Goal: Transaction & Acquisition: Obtain resource

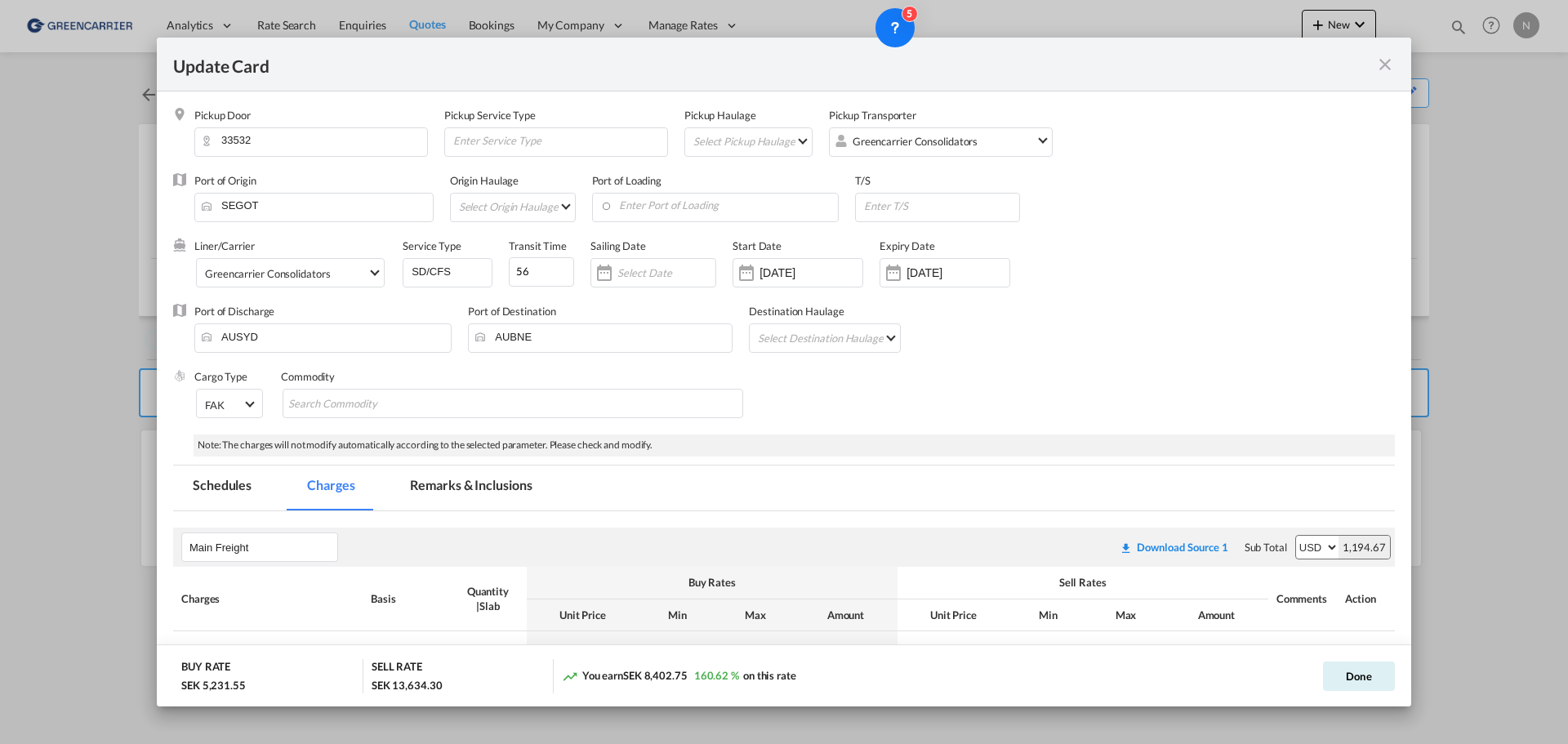
scroll to position [651, 0]
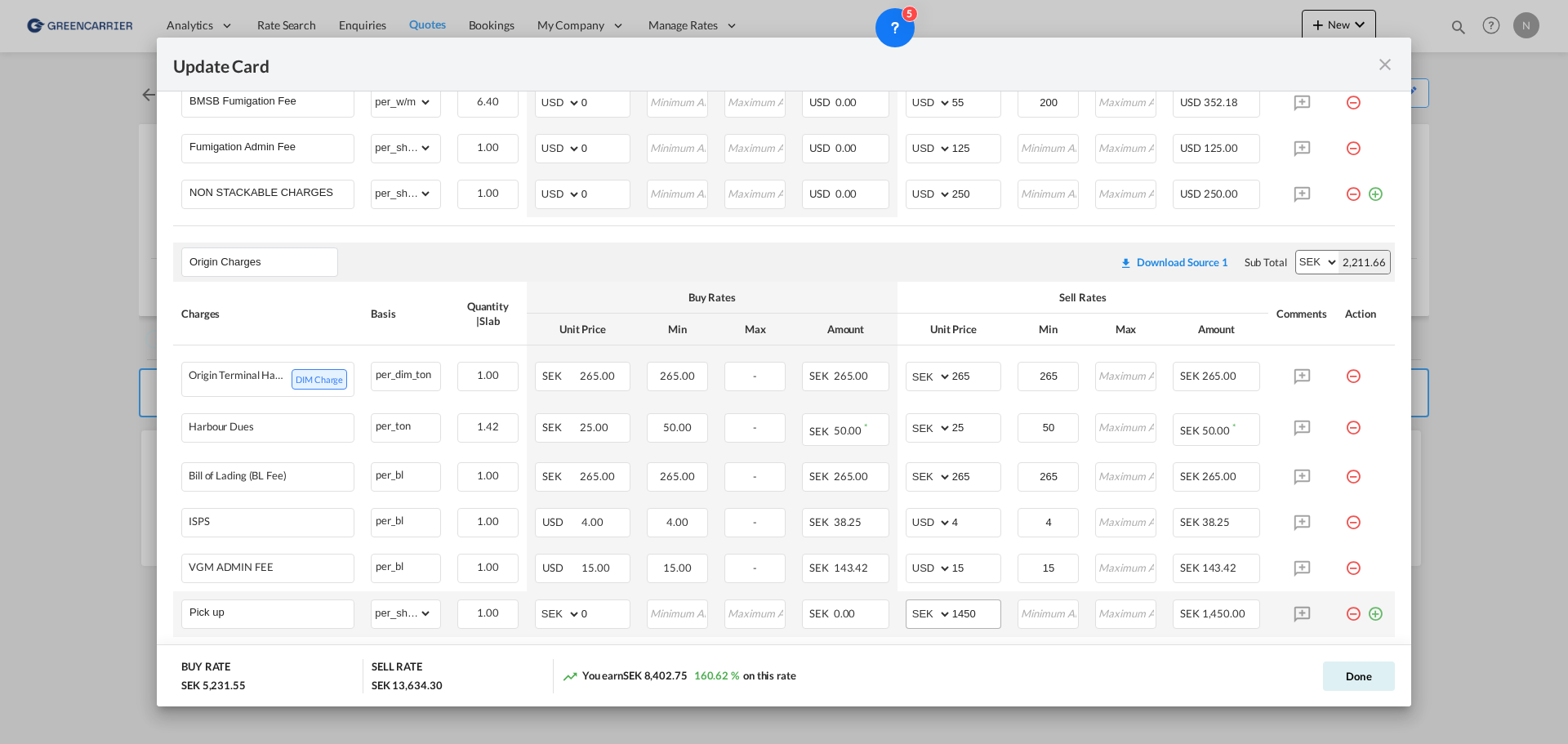
click at [958, 625] on input "1450" at bounding box center [976, 612] width 49 height 25
type input "1750"
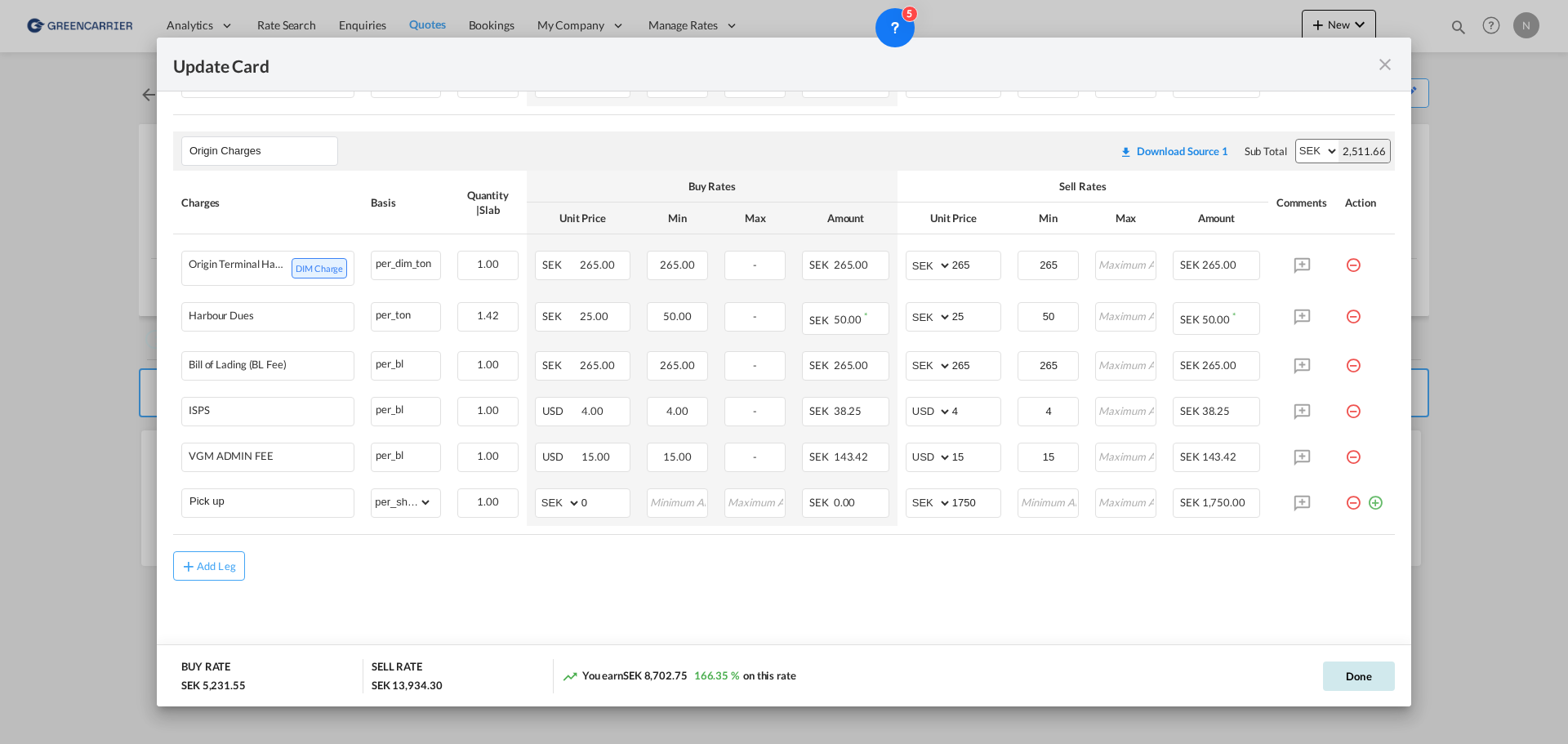
click at [1371, 671] on button "Done" at bounding box center [1358, 676] width 72 height 29
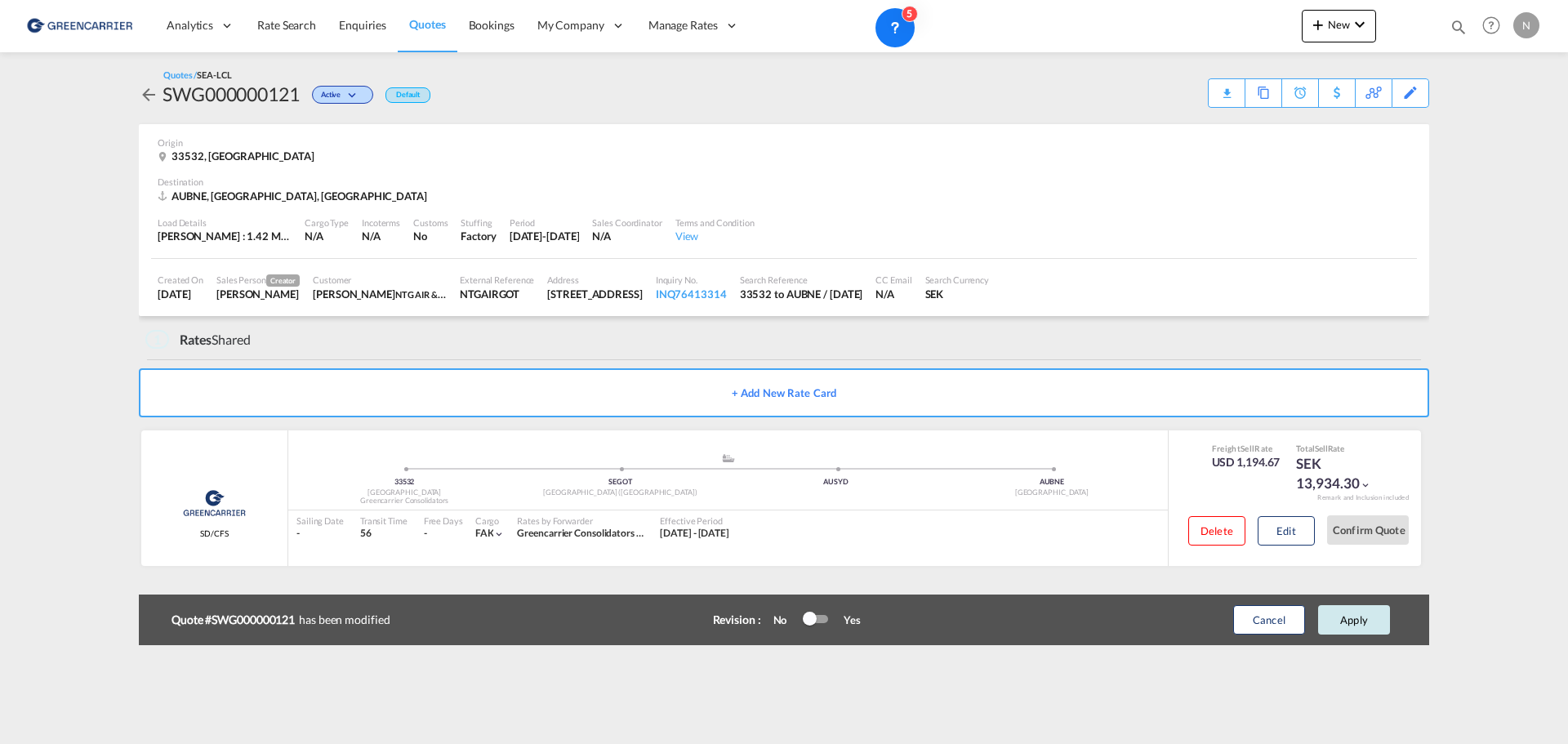
click at [1359, 613] on button "Apply" at bounding box center [1354, 620] width 72 height 29
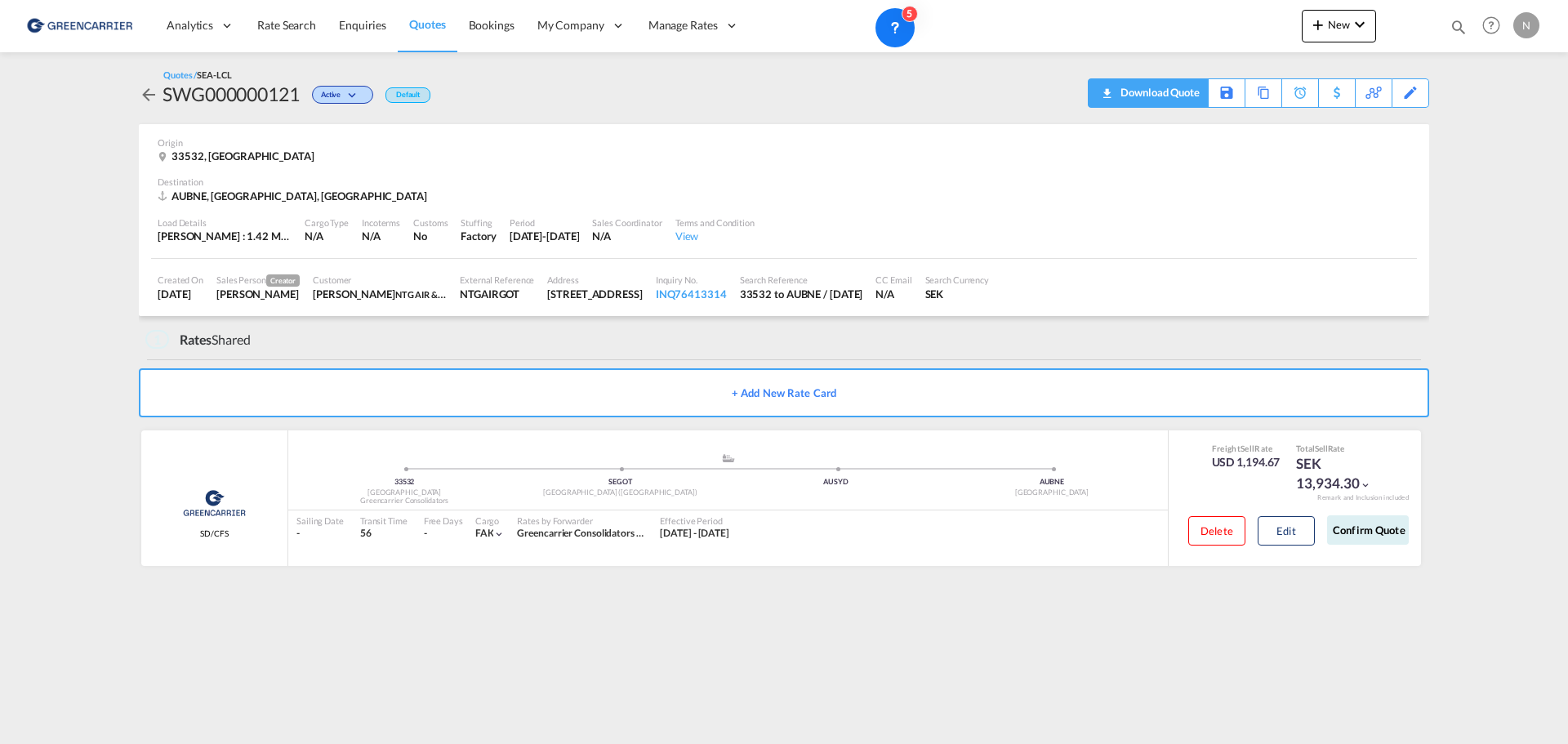
click at [1186, 95] on div "Download Quote" at bounding box center [1158, 92] width 84 height 26
click at [143, 94] on md-icon "icon-arrow-left" at bounding box center [148, 95] width 20 height 20
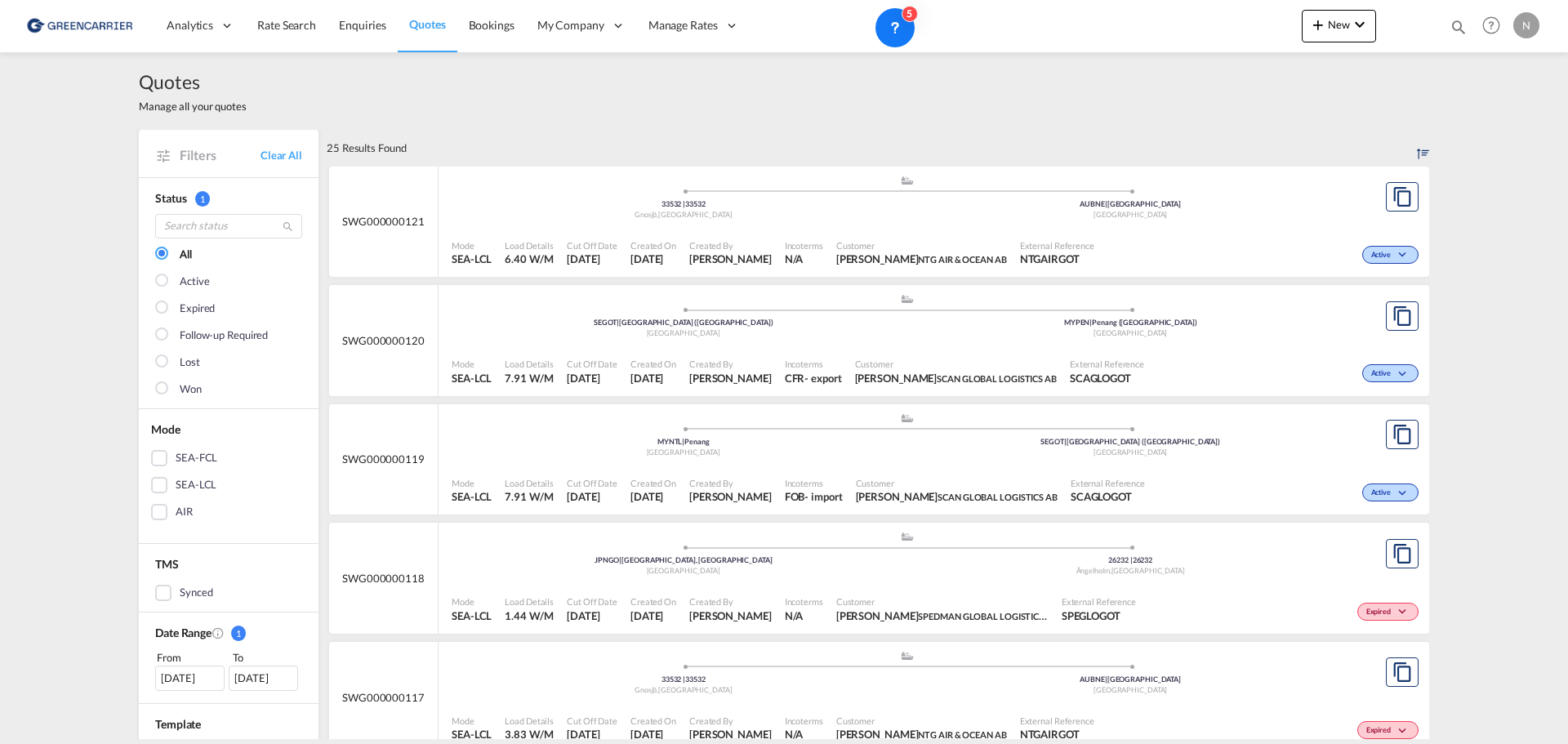
click at [425, 20] on span "Quotes" at bounding box center [427, 24] width 36 height 14
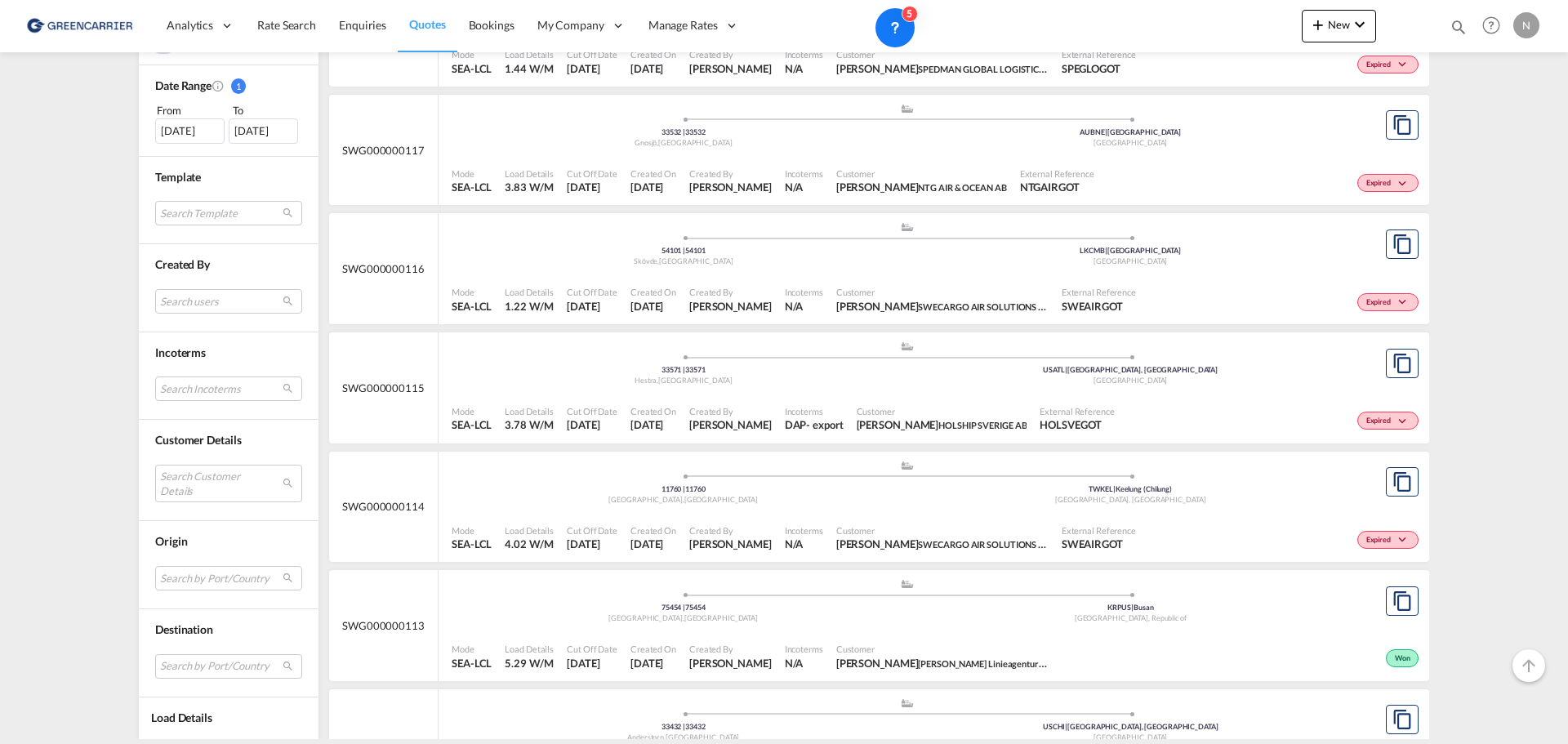
scroll to position [572, 0]
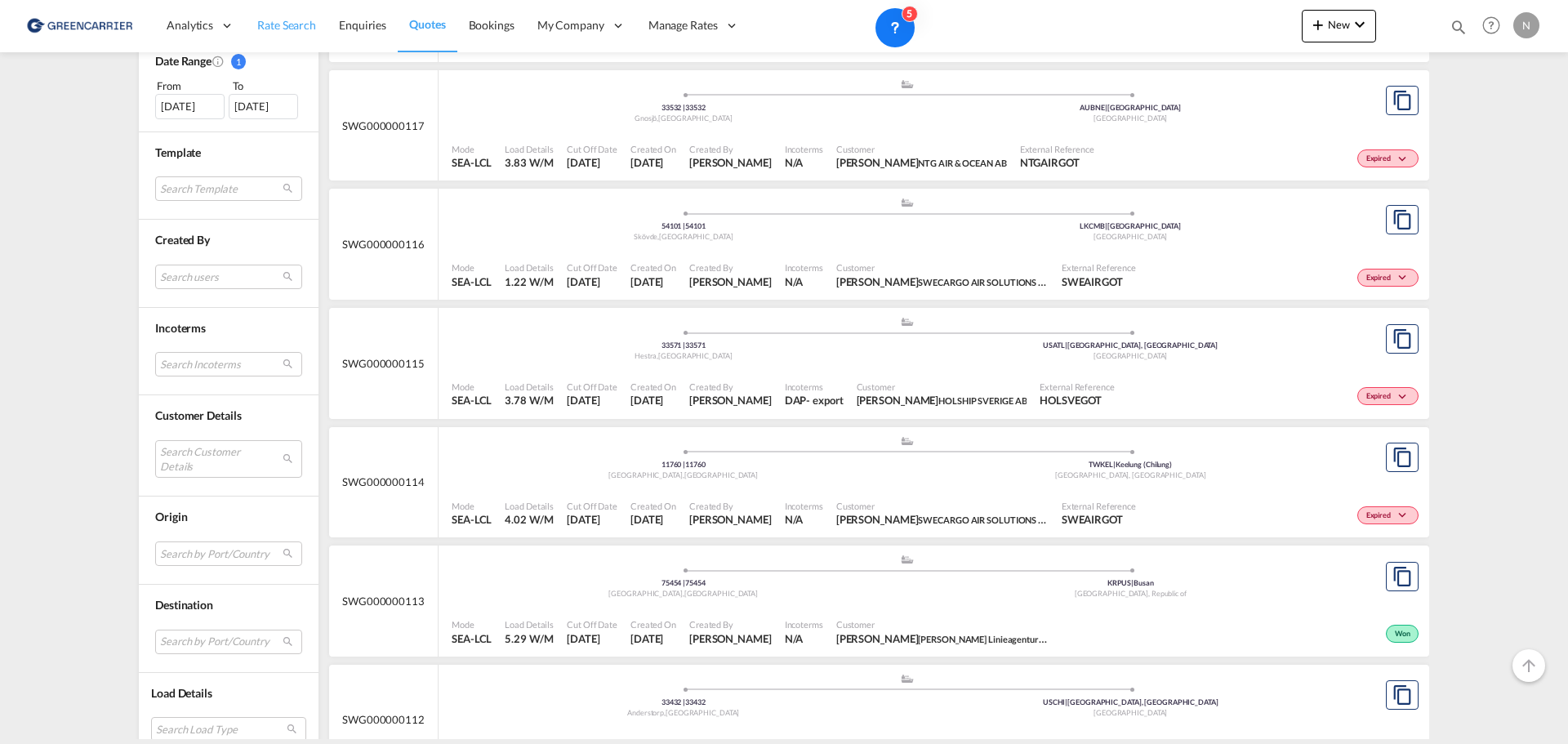
click at [295, 25] on span "Rate Search" at bounding box center [286, 25] width 59 height 14
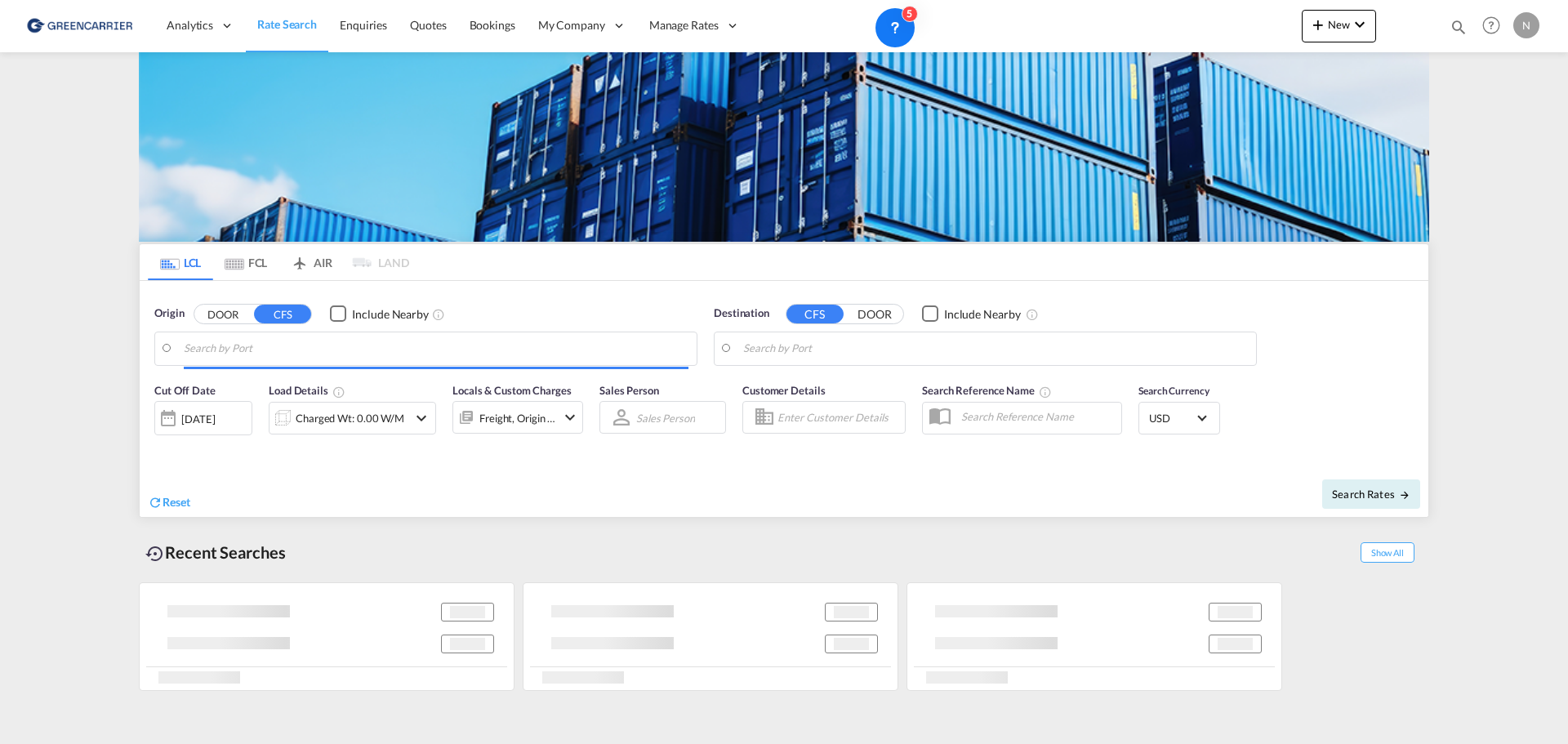
click at [370, 348] on input "Search by Port" at bounding box center [436, 349] width 504 height 25
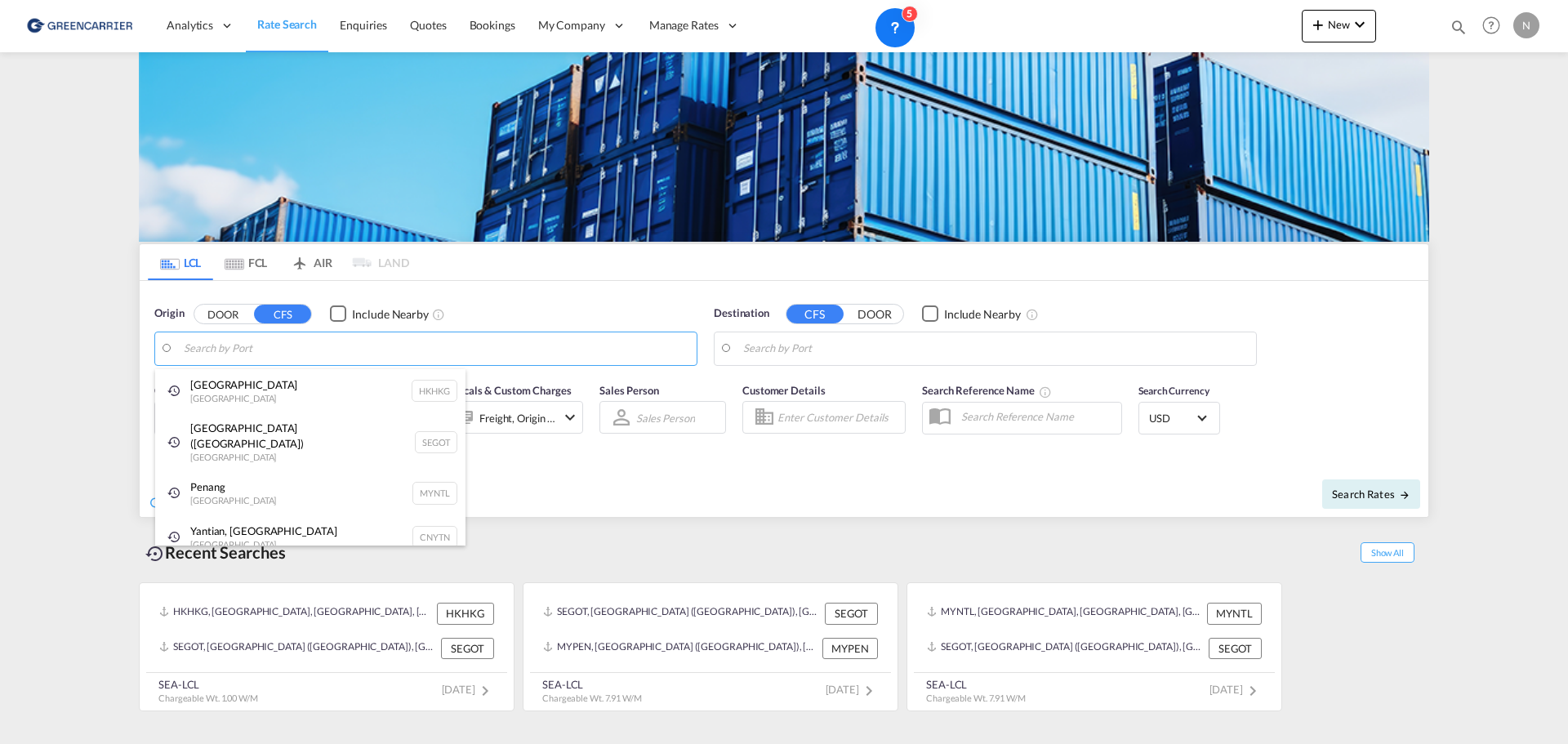
click at [193, 391] on div "[GEOGRAPHIC_DATA] [GEOGRAPHIC_DATA] HKHKG" at bounding box center [310, 391] width 310 height 44
type input "[GEOGRAPHIC_DATA], HKHKG"
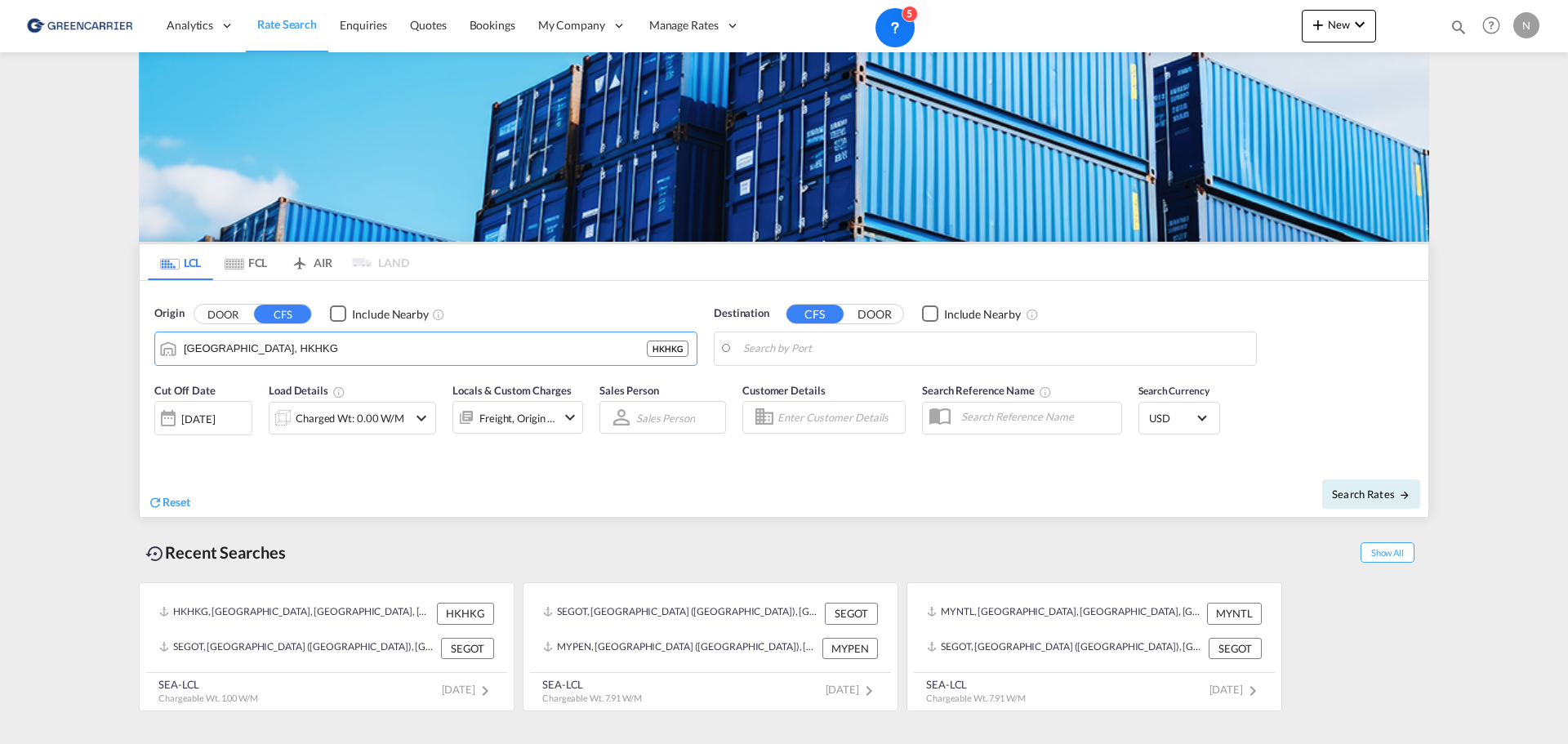
click at [902, 343] on body "Analytics Reports Dashboard Rate Search Enquiries Quotes Bookings" at bounding box center [784, 372] width 1568 height 744
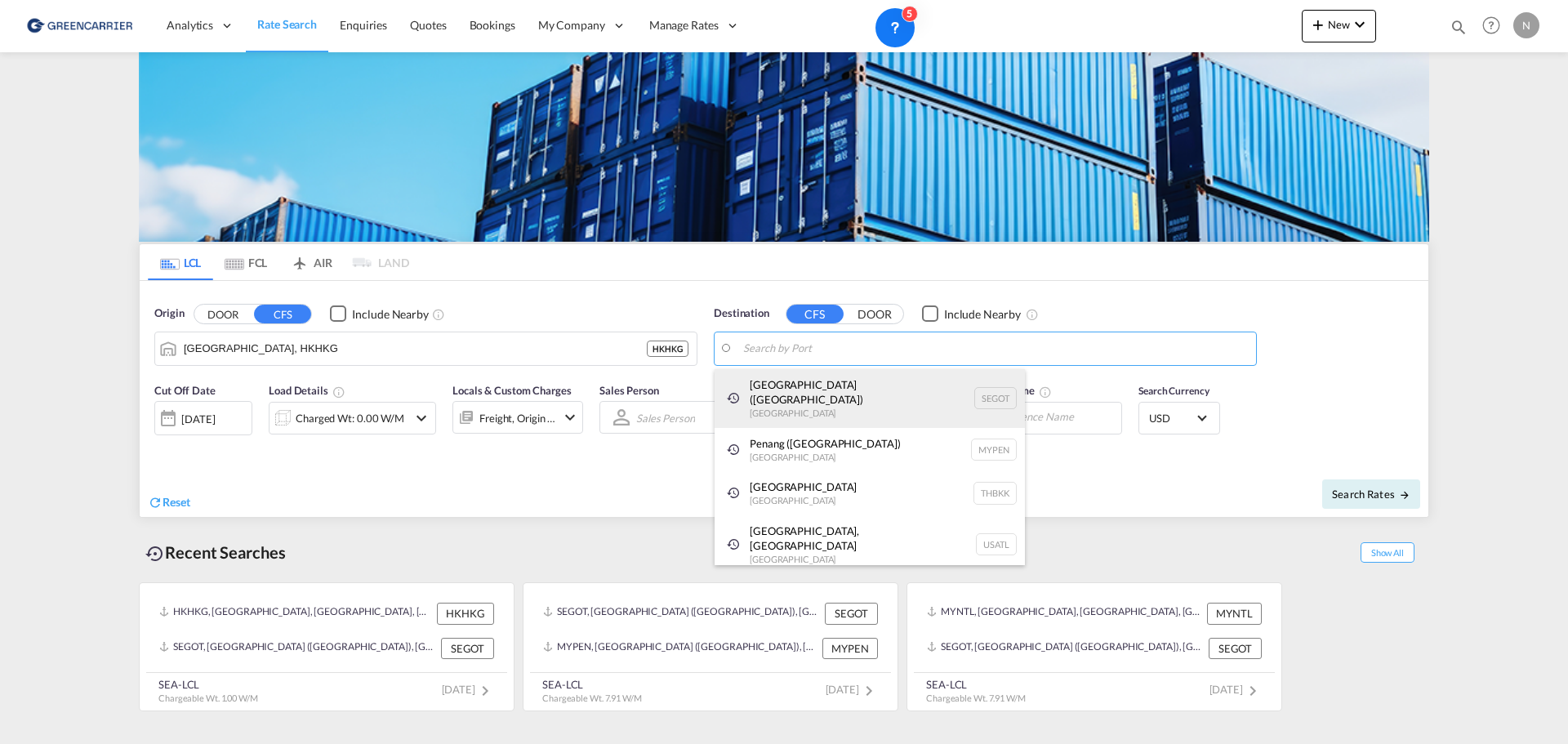
click at [819, 384] on div "[GEOGRAPHIC_DATA] ([GEOGRAPHIC_DATA]) [GEOGRAPHIC_DATA] SEGOT" at bounding box center [870, 398] width 310 height 59
type input "[GEOGRAPHIC_DATA] ([GEOGRAPHIC_DATA]), [GEOGRAPHIC_DATA]"
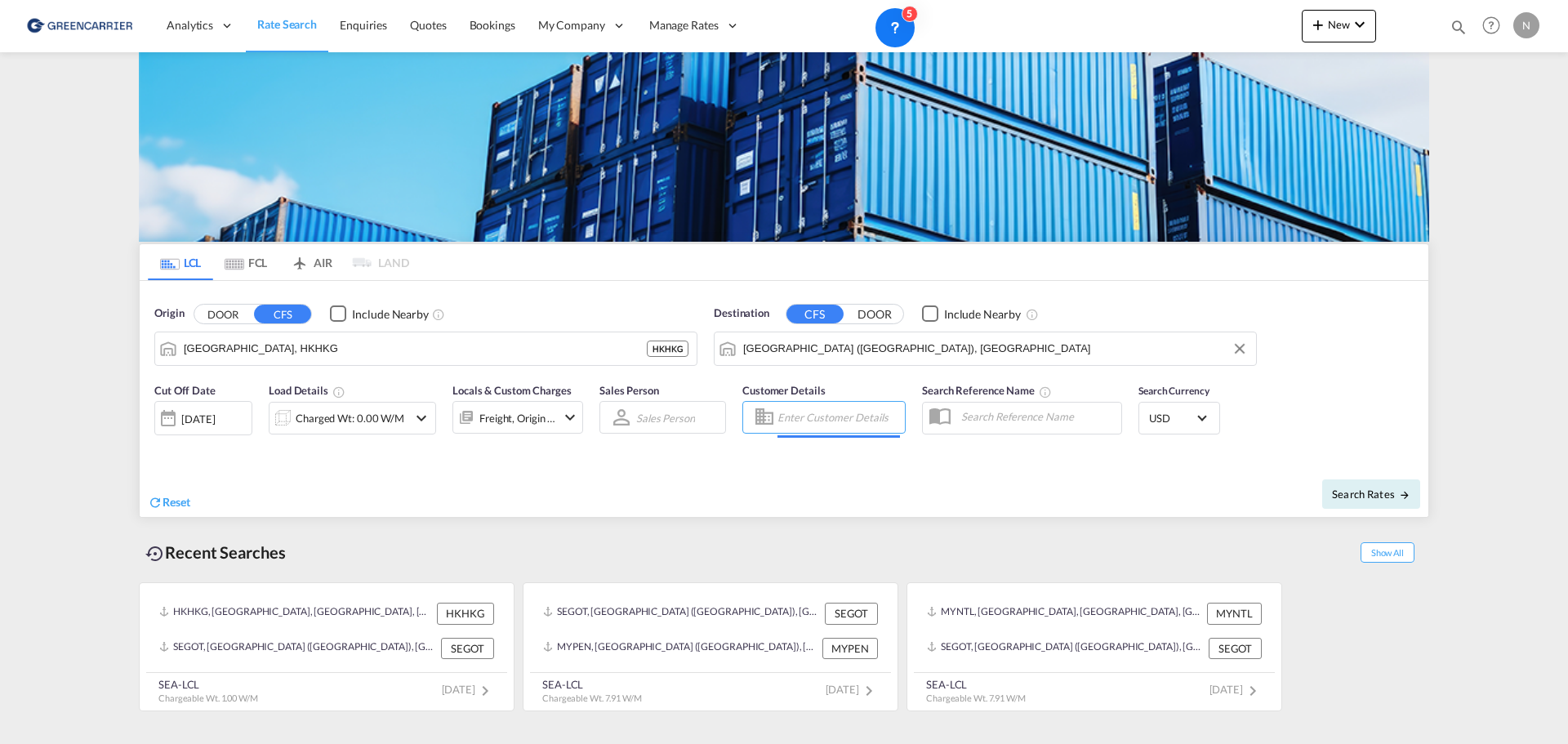
click at [793, 413] on input "Enter Customer Details" at bounding box center [839, 417] width 123 height 25
click at [367, 418] on div "Charged Wt: 0.00 W/M" at bounding box center [349, 418] width 108 height 23
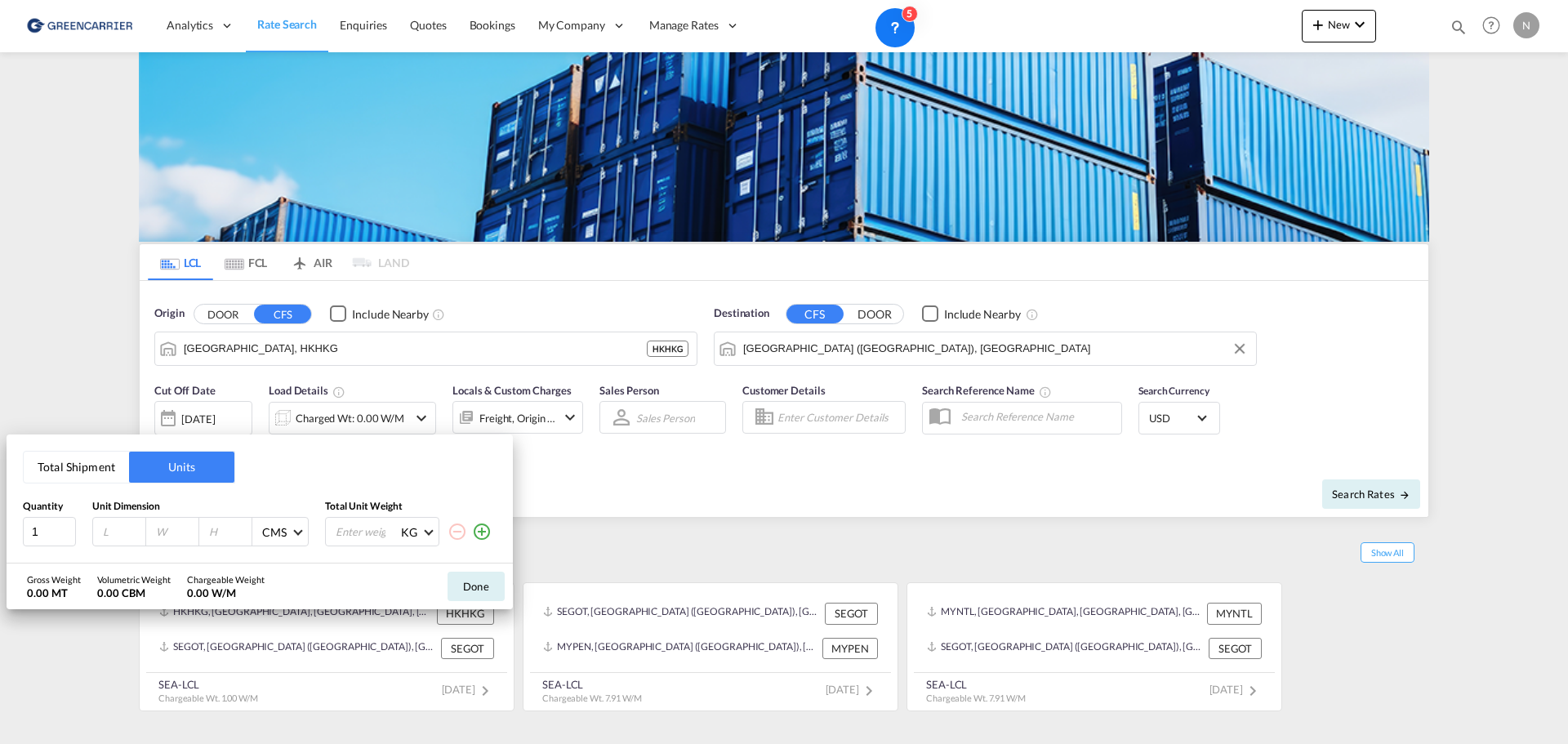
click at [75, 464] on button "Total Shipment" at bounding box center [77, 467] width 106 height 31
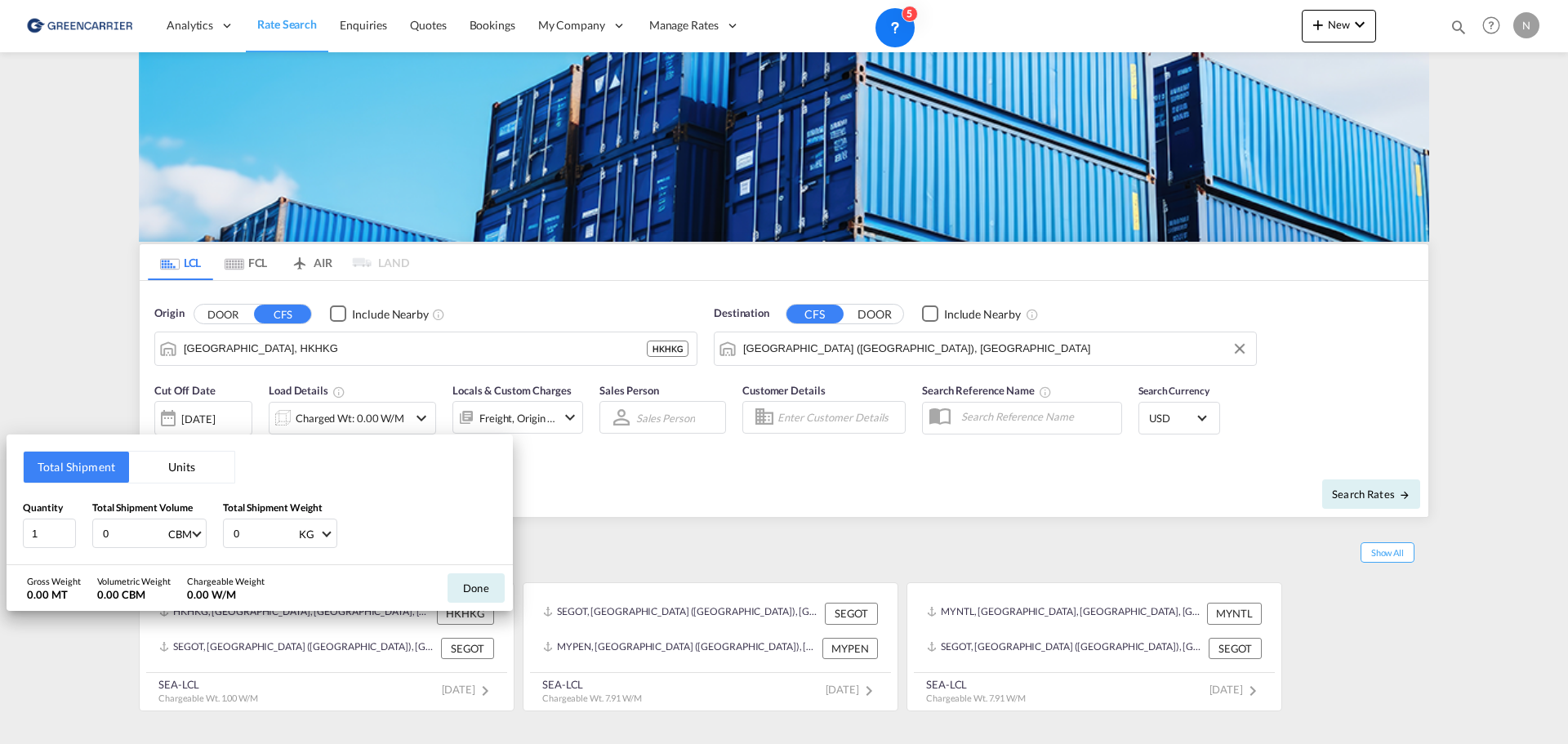
drag, startPoint x: 119, startPoint y: 543, endPoint x: 89, endPoint y: 543, distance: 30.0
click at [89, 543] on div "Quantity 1 Total Shipment Volume 0 CBM CBM CFT Total Shipment Weight 0 KG KG LB" at bounding box center [260, 523] width 474 height 49
type input "1"
type input "1000"
click at [457, 593] on button "Done" at bounding box center [476, 588] width 57 height 29
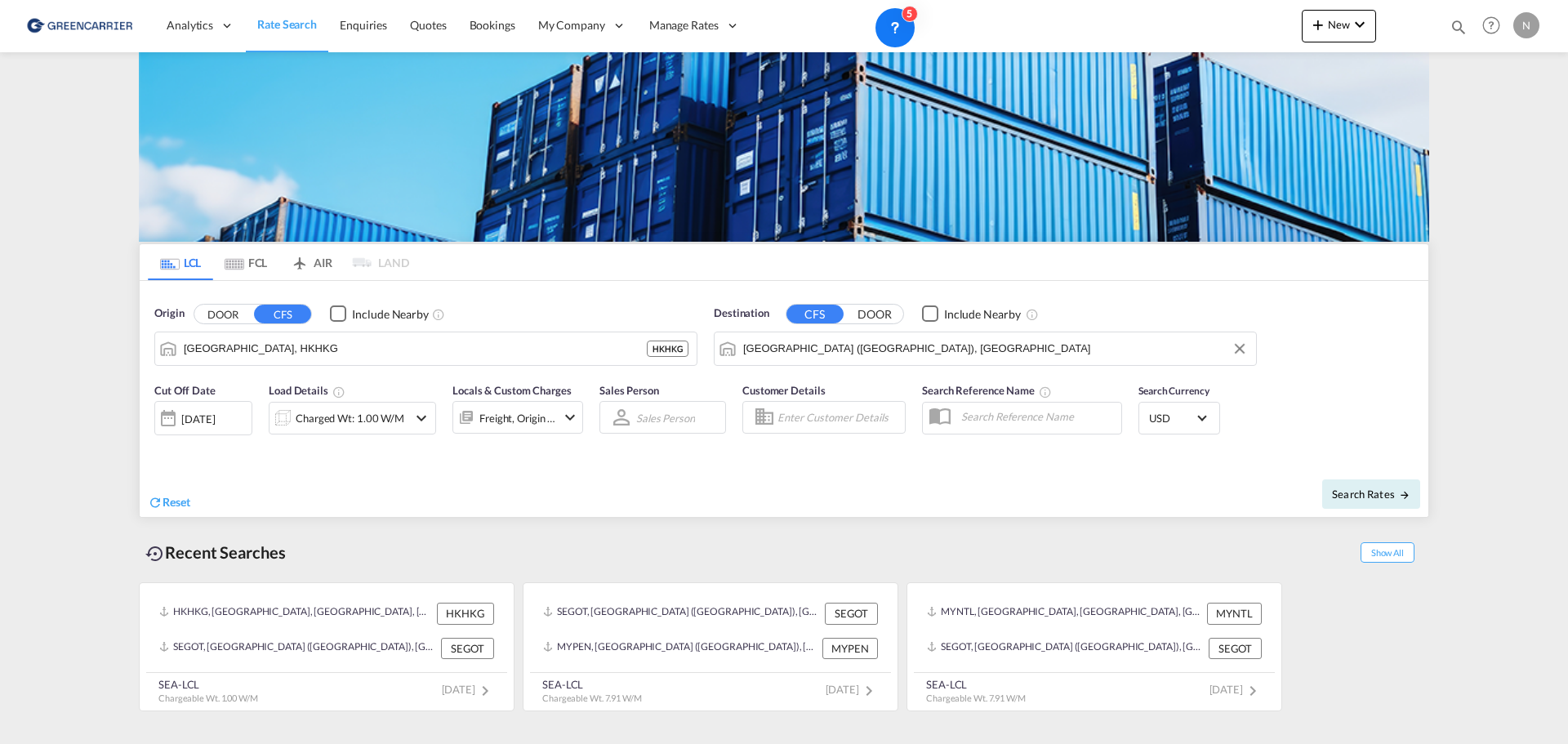
click at [807, 416] on body "Analytics Reports Dashboard Rate Search Enquiries Quotes Bookings" at bounding box center [784, 372] width 1568 height 744
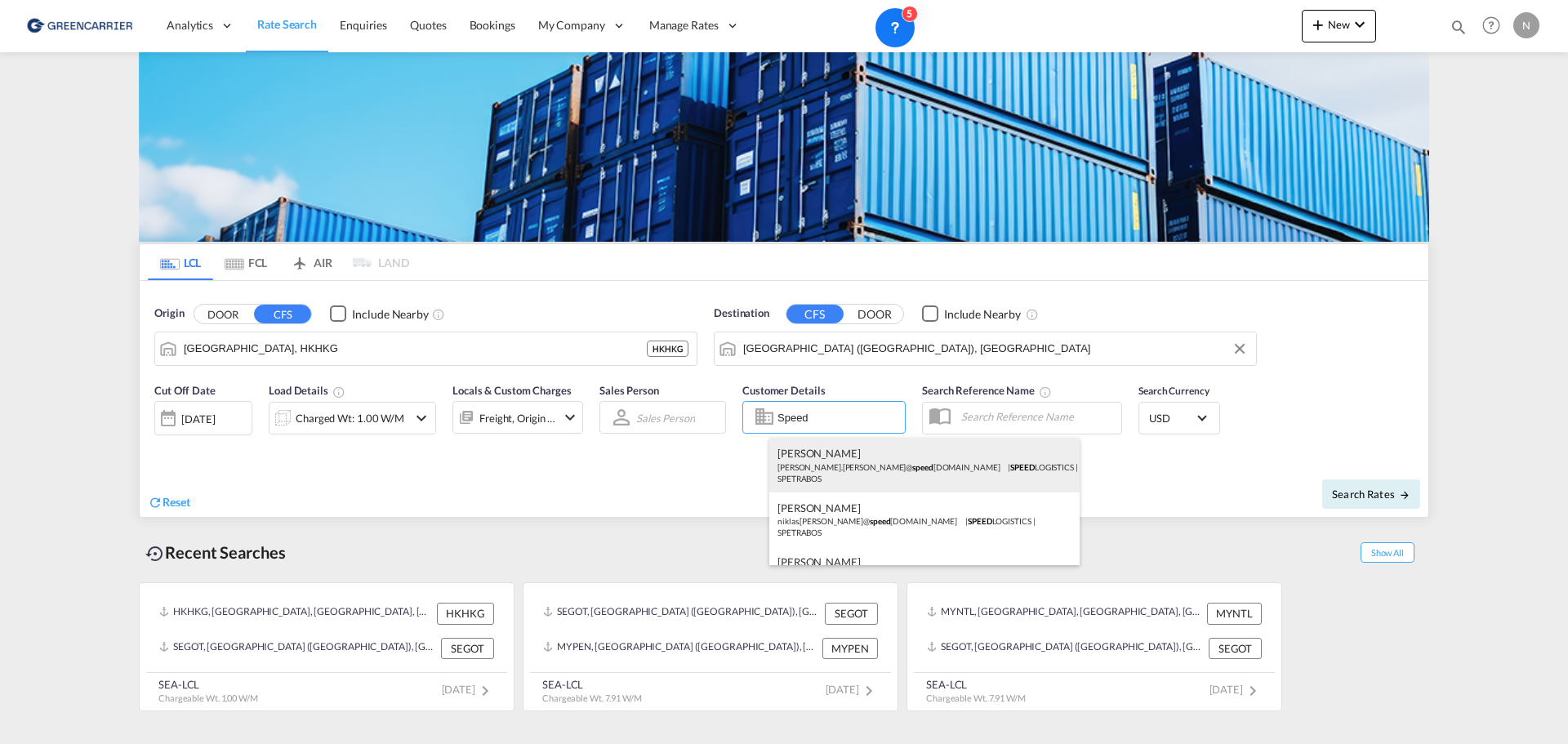
click at [846, 459] on div "[PERSON_NAME].[PERSON_NAME]@ speed [DOMAIN_NAME] | SPEED LOGISTICS | SPETRABOS" at bounding box center [925, 464] width 310 height 54
type input "SPEED LOGISTICS, [PERSON_NAME], [EMAIL_ADDRESS][PERSON_NAME][DOMAIN_NAME]"
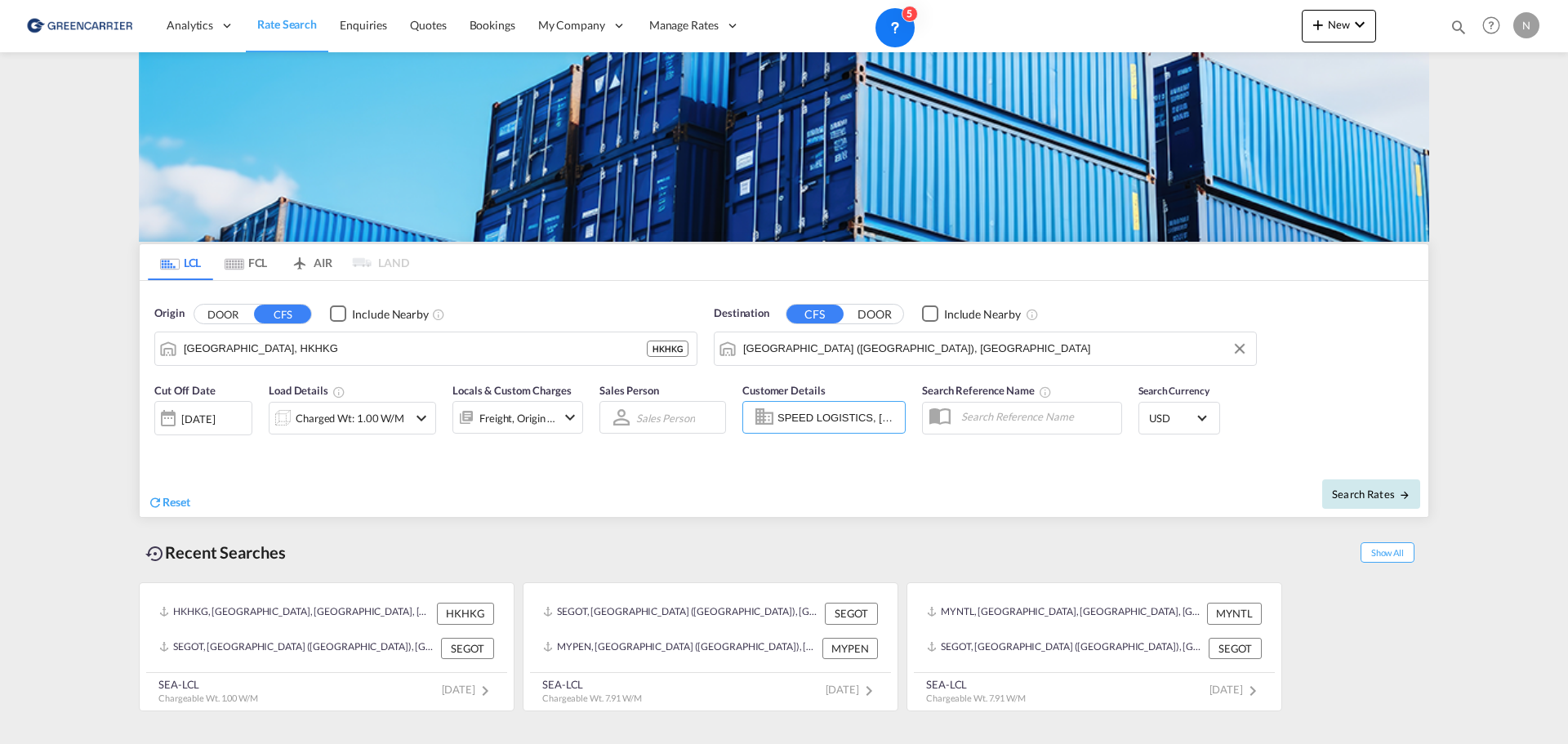
click at [1386, 496] on span "Search Rates" at bounding box center [1371, 493] width 78 height 13
type input "HKHKG to SEGOT / [DATE]"
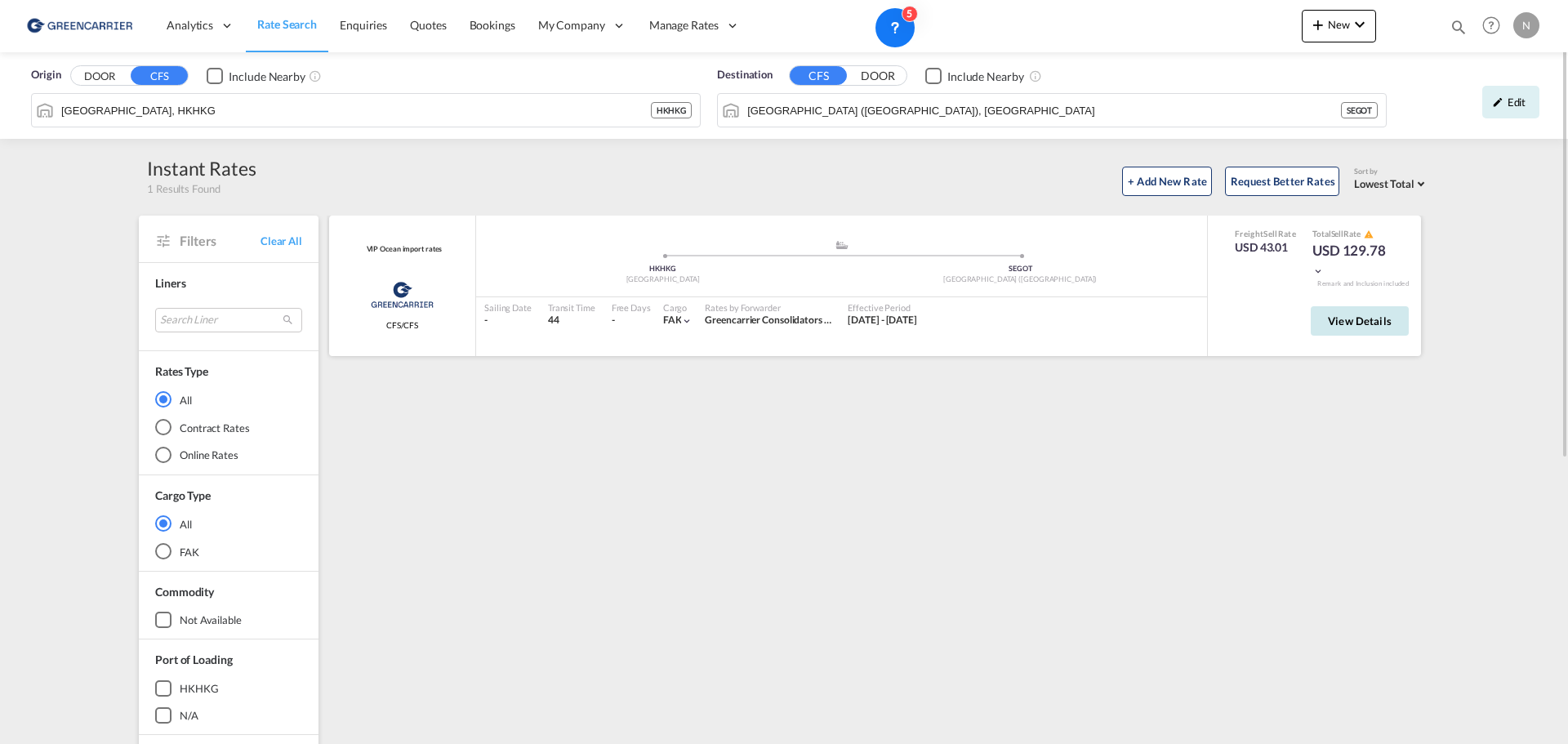
click at [1375, 326] on span "View Details" at bounding box center [1359, 320] width 64 height 13
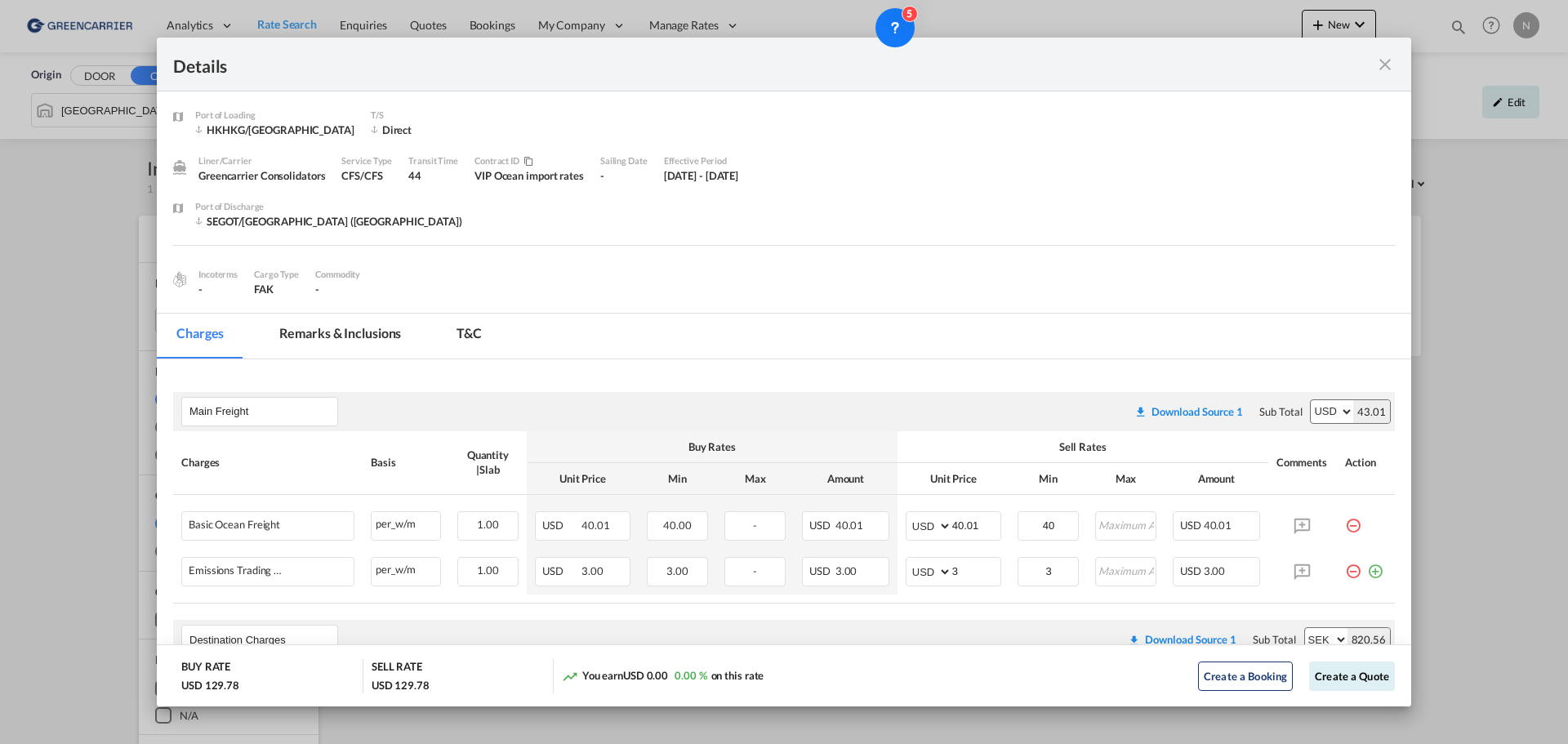
click at [1392, 64] on md-icon "icon-close fg-AAA8AD m-0 cursor" at bounding box center [1385, 64] width 20 height 20
